Goal: Task Accomplishment & Management: Manage account settings

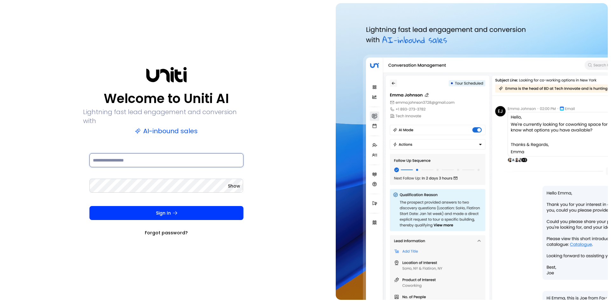
click at [123, 157] on input at bounding box center [166, 160] width 154 height 14
type input "**********"
click at [89, 206] on button "Sign In" at bounding box center [166, 213] width 154 height 14
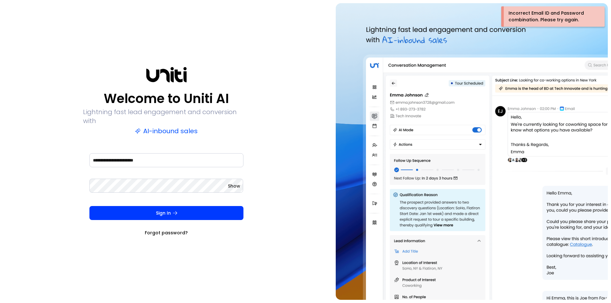
click at [64, 183] on div "**********" at bounding box center [166, 151] width 326 height 297
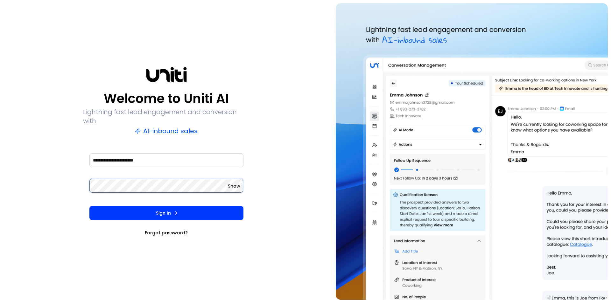
click at [85, 177] on form "**********" at bounding box center [166, 194] width 167 height 84
click at [89, 206] on button "Sign In" at bounding box center [166, 213] width 154 height 14
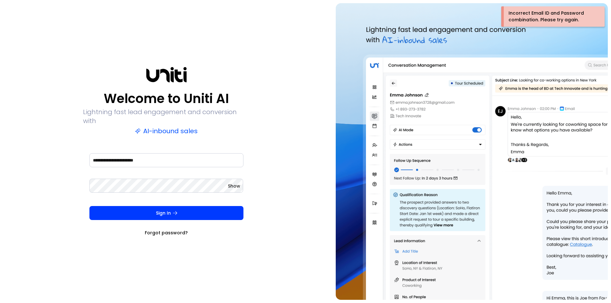
click at [169, 230] on link "Forgot password?" at bounding box center [166, 233] width 43 height 6
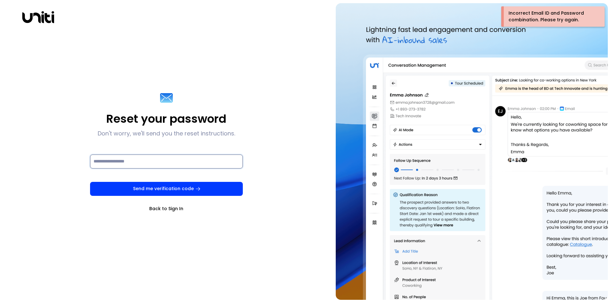
click at [135, 161] on input at bounding box center [166, 162] width 153 height 14
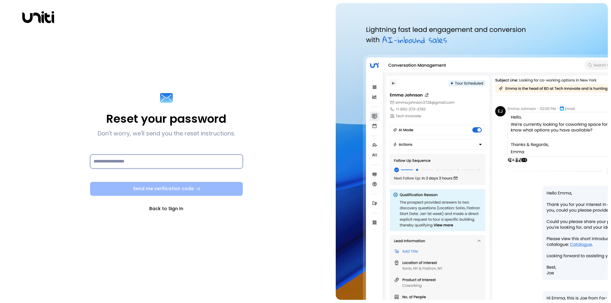
type input "**********"
click at [167, 190] on button "Send me verification code" at bounding box center [166, 189] width 153 height 14
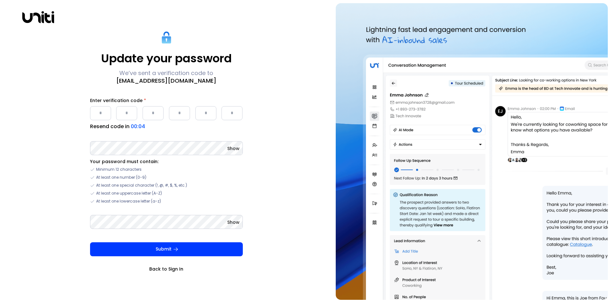
click at [109, 115] on input "Please enter OTP character 1" at bounding box center [100, 113] width 21 height 14
type input "*"
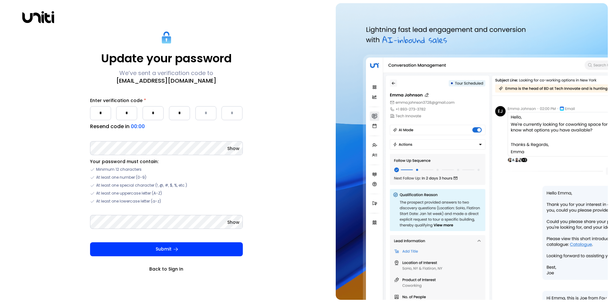
type input "*"
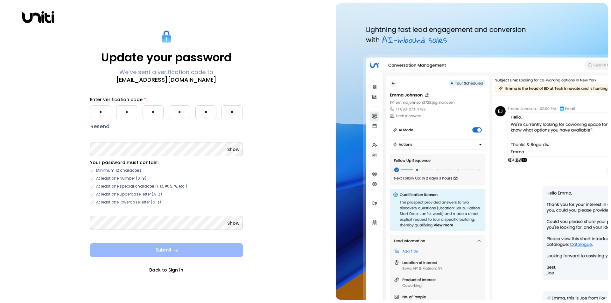
type input "*"
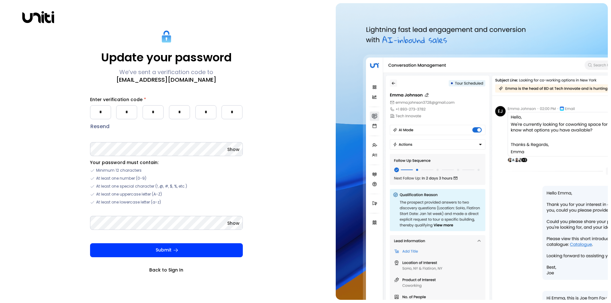
drag, startPoint x: 168, startPoint y: 252, endPoint x: 151, endPoint y: 237, distance: 23.0
click at [167, 252] on button "Submit" at bounding box center [166, 250] width 153 height 14
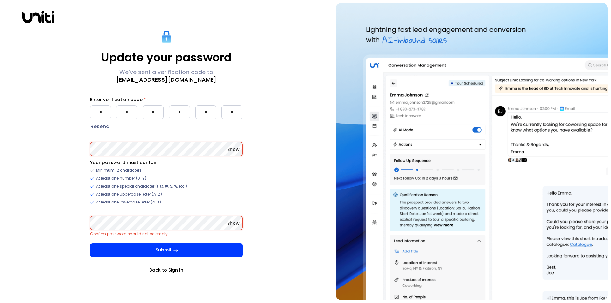
click at [79, 155] on div "Update your password We’ve sent a verification code to [EMAIL_ADDRESS][DOMAIN_N…" at bounding box center [166, 151] width 326 height 297
drag, startPoint x: 266, startPoint y: 172, endPoint x: 259, endPoint y: 173, distance: 6.8
click at [266, 172] on div "Update your password We’ve sent a verification code to [EMAIL_ADDRESS][DOMAIN_N…" at bounding box center [166, 151] width 326 height 297
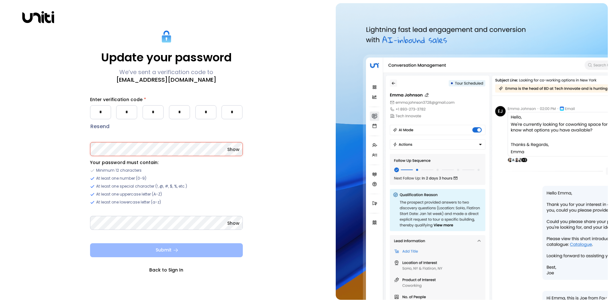
click at [170, 249] on button "Submit" at bounding box center [166, 250] width 153 height 14
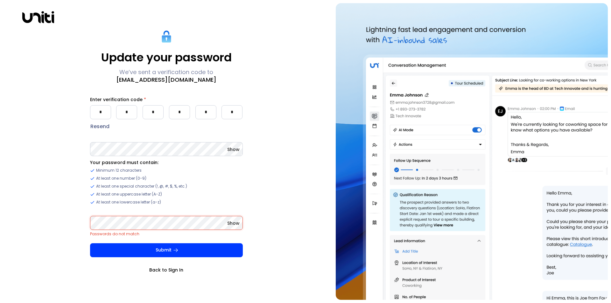
click at [32, 231] on div "Update your password We’ve sent a verification code to [EMAIL_ADDRESS][DOMAIN_N…" at bounding box center [166, 151] width 326 height 297
click at [117, 248] on button "Submit" at bounding box center [166, 250] width 153 height 14
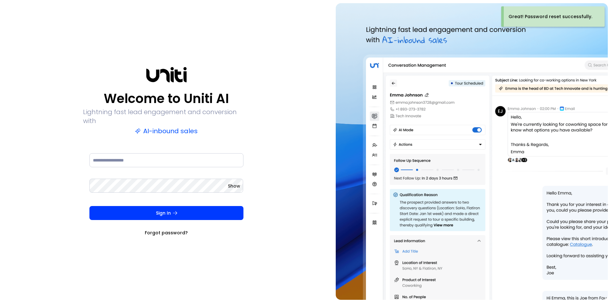
click at [154, 166] on div at bounding box center [166, 164] width 154 height 25
click at [149, 160] on input at bounding box center [166, 160] width 154 height 14
type input "**********"
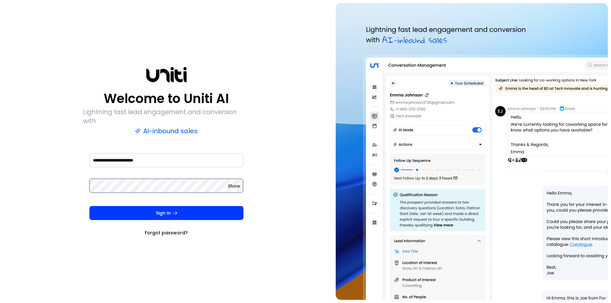
click at [89, 206] on button "Sign In" at bounding box center [166, 213] width 154 height 14
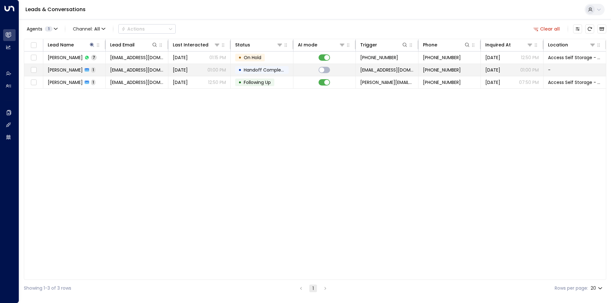
click at [134, 70] on span "[EMAIL_ADDRESS][DOMAIN_NAME]" at bounding box center [136, 70] width 53 height 6
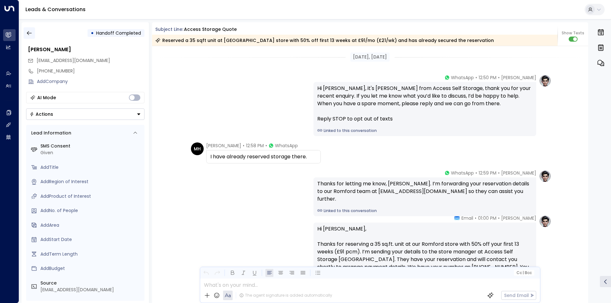
click at [28, 34] on icon "button" at bounding box center [29, 33] width 6 height 6
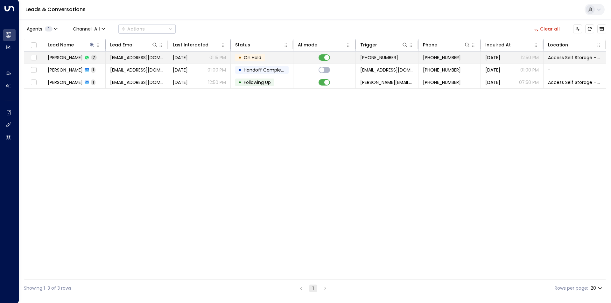
click at [67, 59] on span "[PERSON_NAME]" at bounding box center [65, 57] width 35 height 6
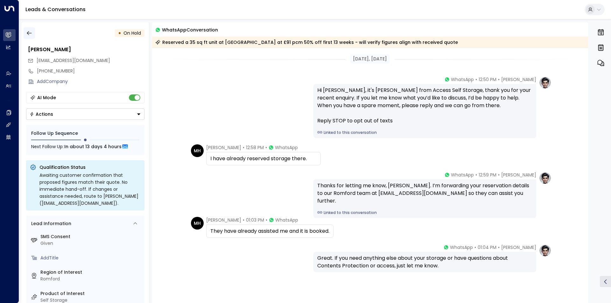
click at [28, 33] on icon "button" at bounding box center [29, 33] width 6 height 6
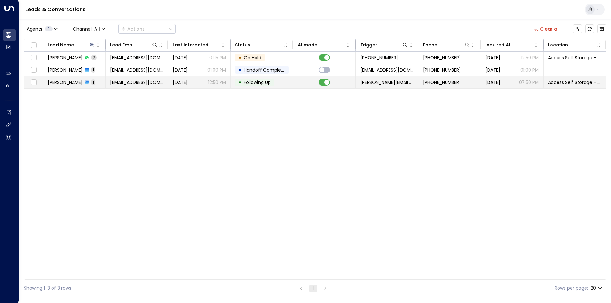
click at [138, 83] on span "marlh63@outlook.com" at bounding box center [136, 82] width 53 height 6
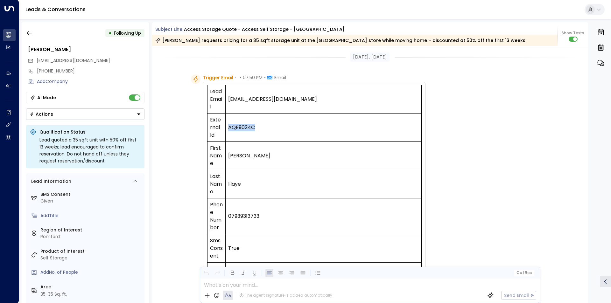
drag, startPoint x: 253, startPoint y: 130, endPoint x: 229, endPoint y: 129, distance: 24.8
click at [229, 129] on td "AQE9024C" at bounding box center [323, 128] width 196 height 28
copy td "AQE9024C"
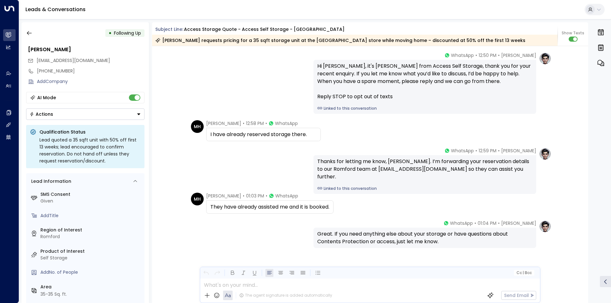
scroll to position [549, 0]
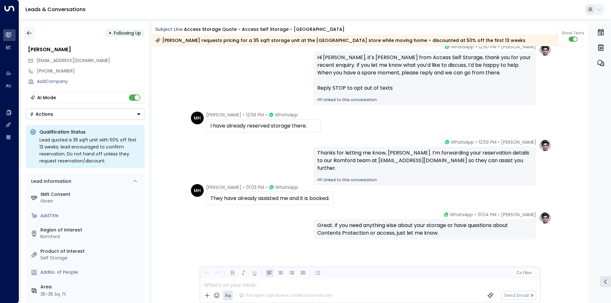
click at [28, 31] on icon "button" at bounding box center [29, 33] width 6 height 6
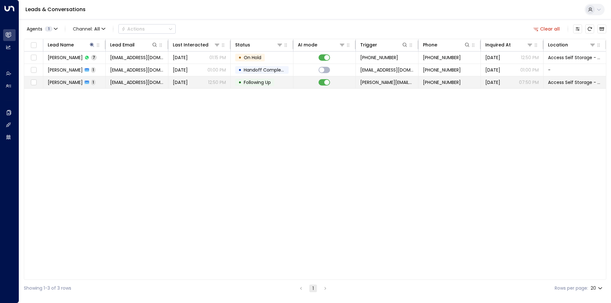
click at [64, 80] on span "Marleen Haye" at bounding box center [65, 82] width 35 height 6
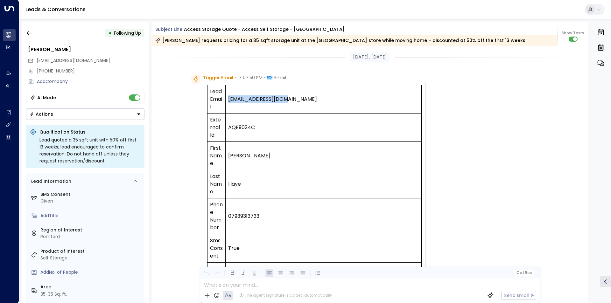
drag, startPoint x: 285, startPoint y: 99, endPoint x: 228, endPoint y: 100, distance: 56.3
click at [228, 100] on td "marlh63@outlook.com" at bounding box center [323, 99] width 196 height 28
copy td "marlh63@outlook.com"
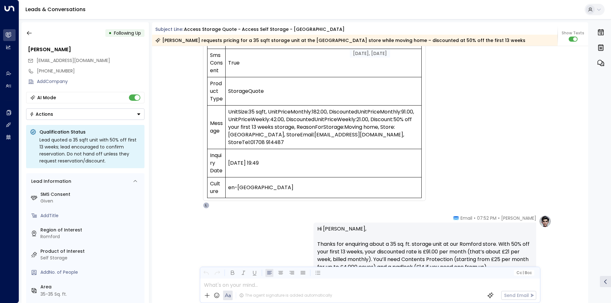
scroll to position [191, 0]
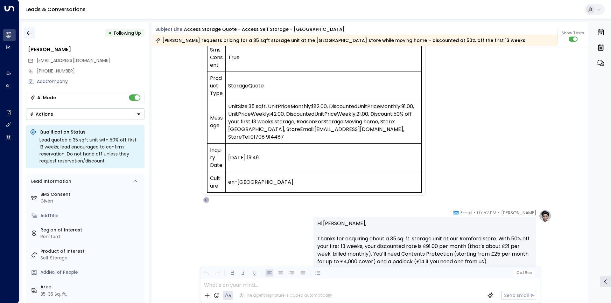
click at [30, 33] on icon "button" at bounding box center [29, 33] width 6 height 6
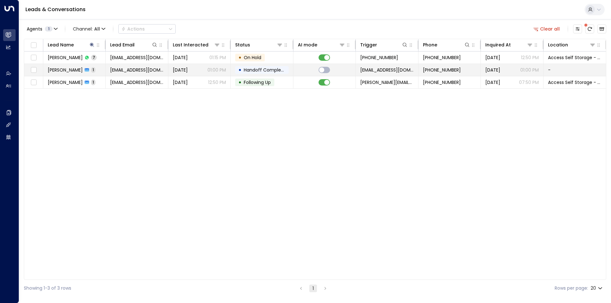
click at [66, 70] on span "Marleen Haye" at bounding box center [65, 70] width 35 height 6
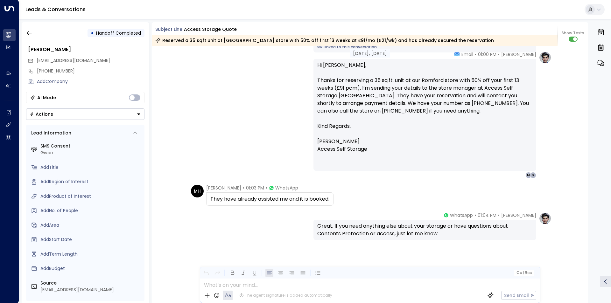
scroll to position [164, 0]
click at [29, 31] on icon "button" at bounding box center [29, 33] width 5 height 4
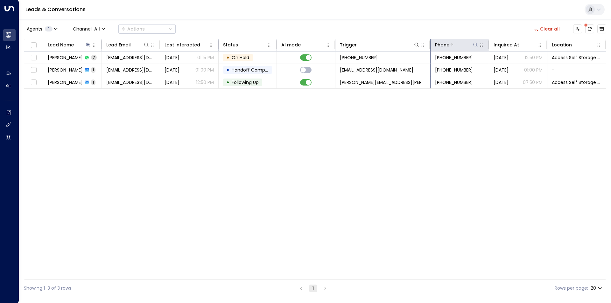
drag, startPoint x: 417, startPoint y: 43, endPoint x: 453, endPoint y: 43, distance: 36.3
click at [453, 43] on tr "Lead Name Lead Email Last Interacted Status AI mode Trigger Phone Inquired At L…" at bounding box center [314, 45] width 581 height 12
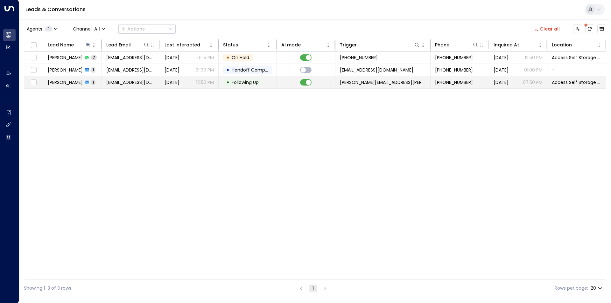
click at [59, 81] on span "Marleen Haye" at bounding box center [65, 82] width 35 height 6
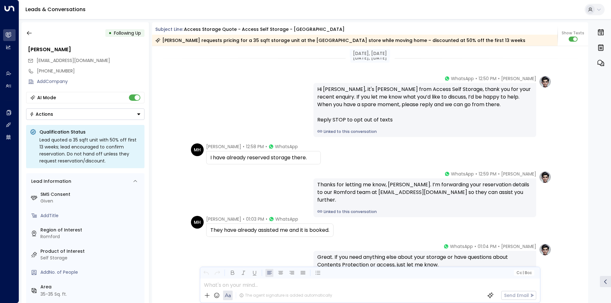
scroll to position [549, 0]
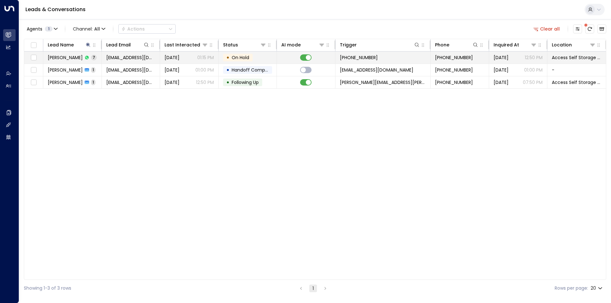
click at [355, 59] on span "+447939313733" at bounding box center [359, 57] width 38 height 6
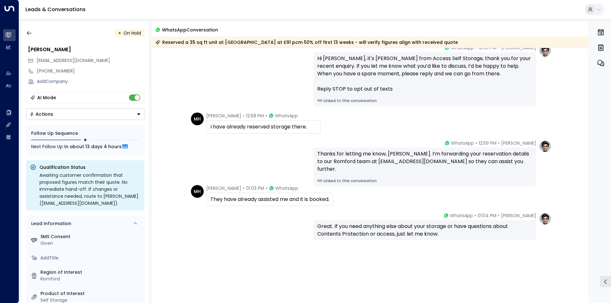
scroll to position [33, 0]
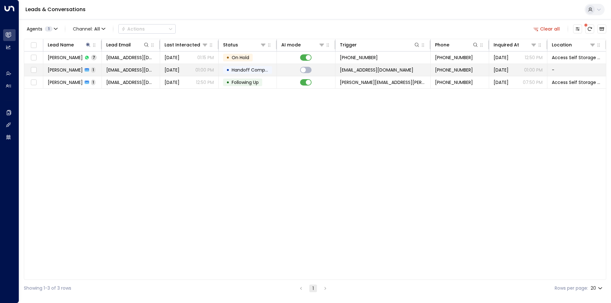
click at [371, 74] on td "marlh63@outlook.com" at bounding box center [382, 70] width 95 height 12
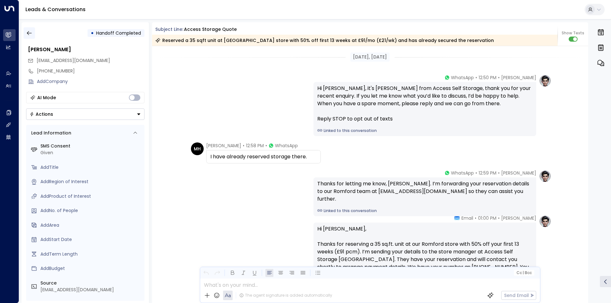
click at [32, 30] on icon "button" at bounding box center [29, 33] width 6 height 6
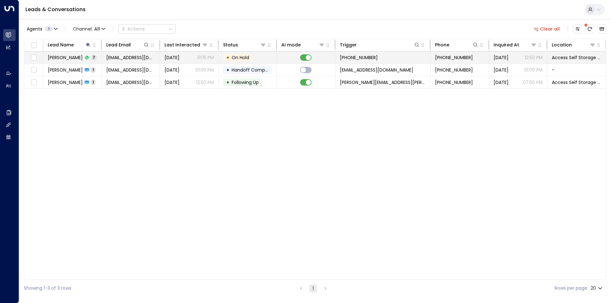
click at [384, 63] on td "+447939313733" at bounding box center [382, 58] width 95 height 12
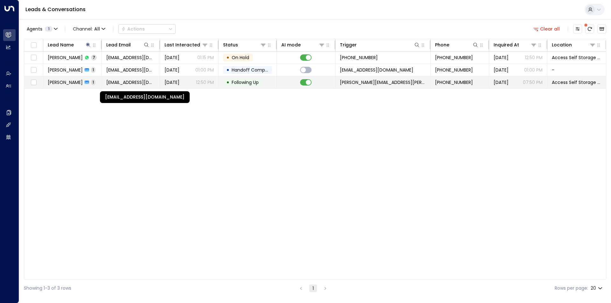
click at [119, 83] on span "marlh63@outlook.com" at bounding box center [130, 82] width 49 height 6
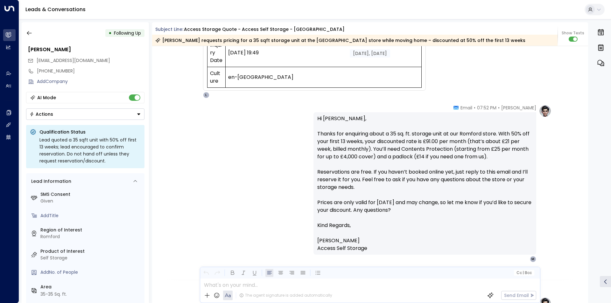
scroll to position [358, 0]
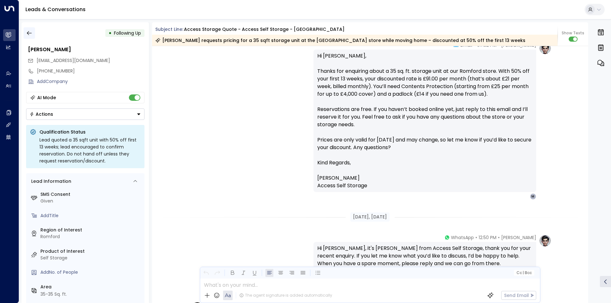
click at [31, 33] on icon "button" at bounding box center [29, 33] width 5 height 4
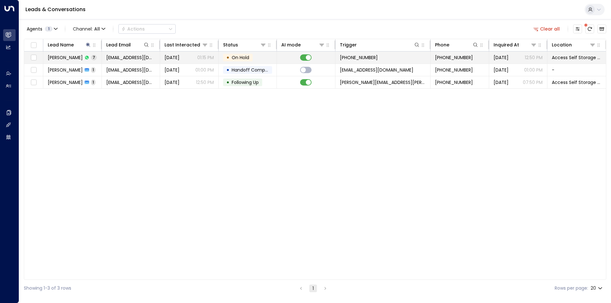
click at [260, 56] on td "• On Hold" at bounding box center [247, 58] width 59 height 12
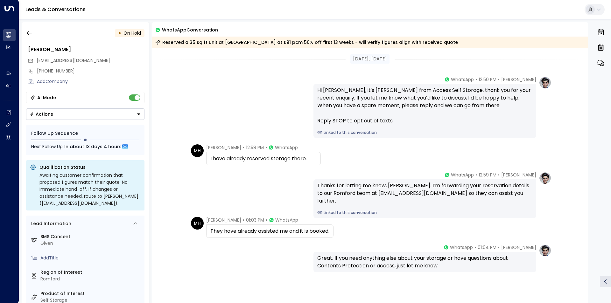
scroll to position [33, 0]
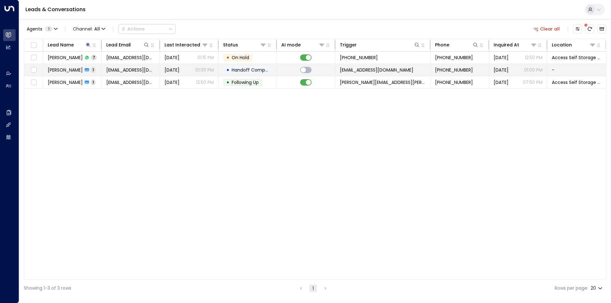
click at [364, 68] on span "marlh63@outlook.com" at bounding box center [376, 70] width 73 height 6
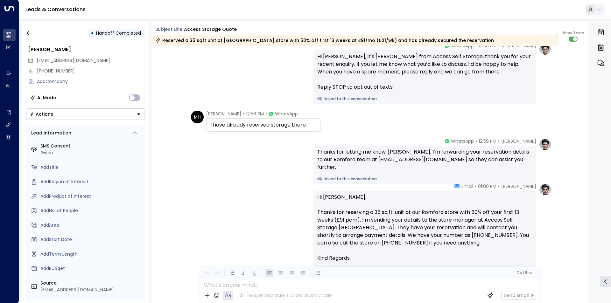
scroll to position [64, 0]
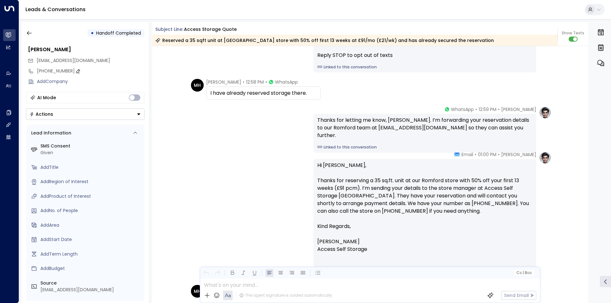
drag, startPoint x: 114, startPoint y: 66, endPoint x: 121, endPoint y: 70, distance: 8.7
click at [114, 66] on div "+447939313733" at bounding box center [85, 71] width 119 height 10
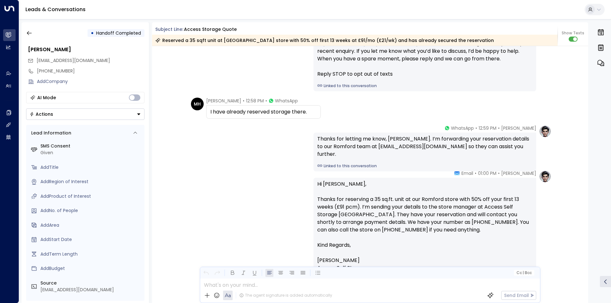
scroll to position [0, 0]
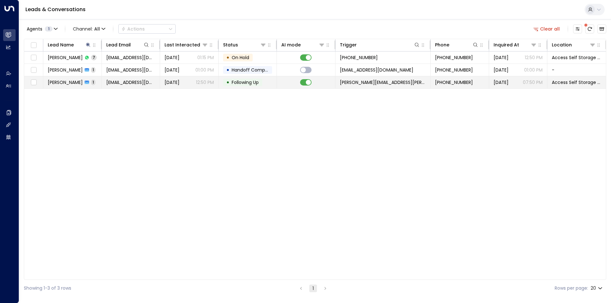
click at [364, 85] on span "[PERSON_NAME][EMAIL_ADDRESS][PERSON_NAME][DOMAIN_NAME]" at bounding box center [383, 82] width 86 height 6
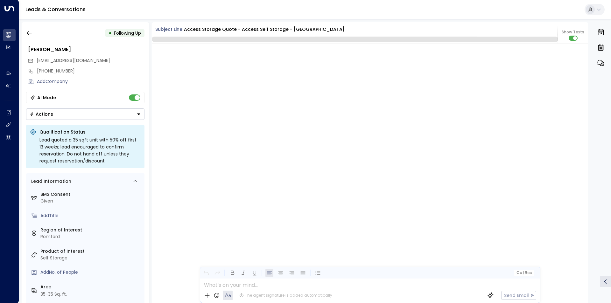
scroll to position [611, 0]
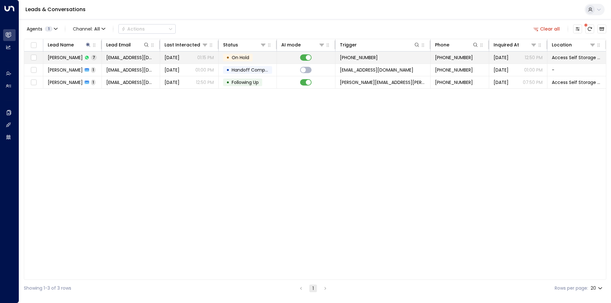
click at [369, 53] on td "+447939313733" at bounding box center [382, 58] width 95 height 12
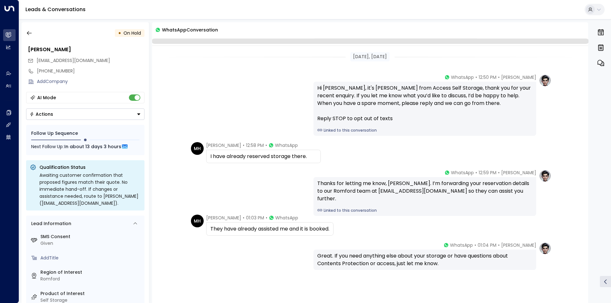
scroll to position [31, 0]
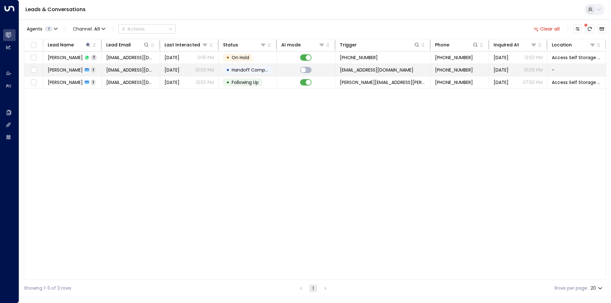
click at [367, 70] on span "marlh63@outlook.com" at bounding box center [376, 70] width 73 height 6
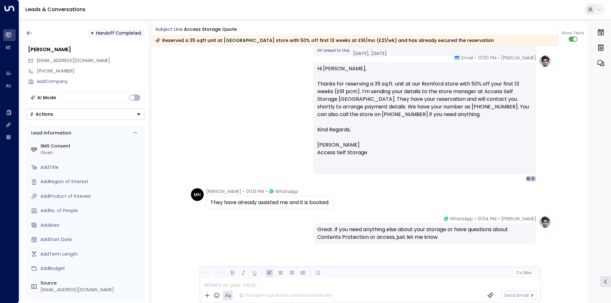
scroll to position [164, 0]
